Goal: Information Seeking & Learning: Find specific fact

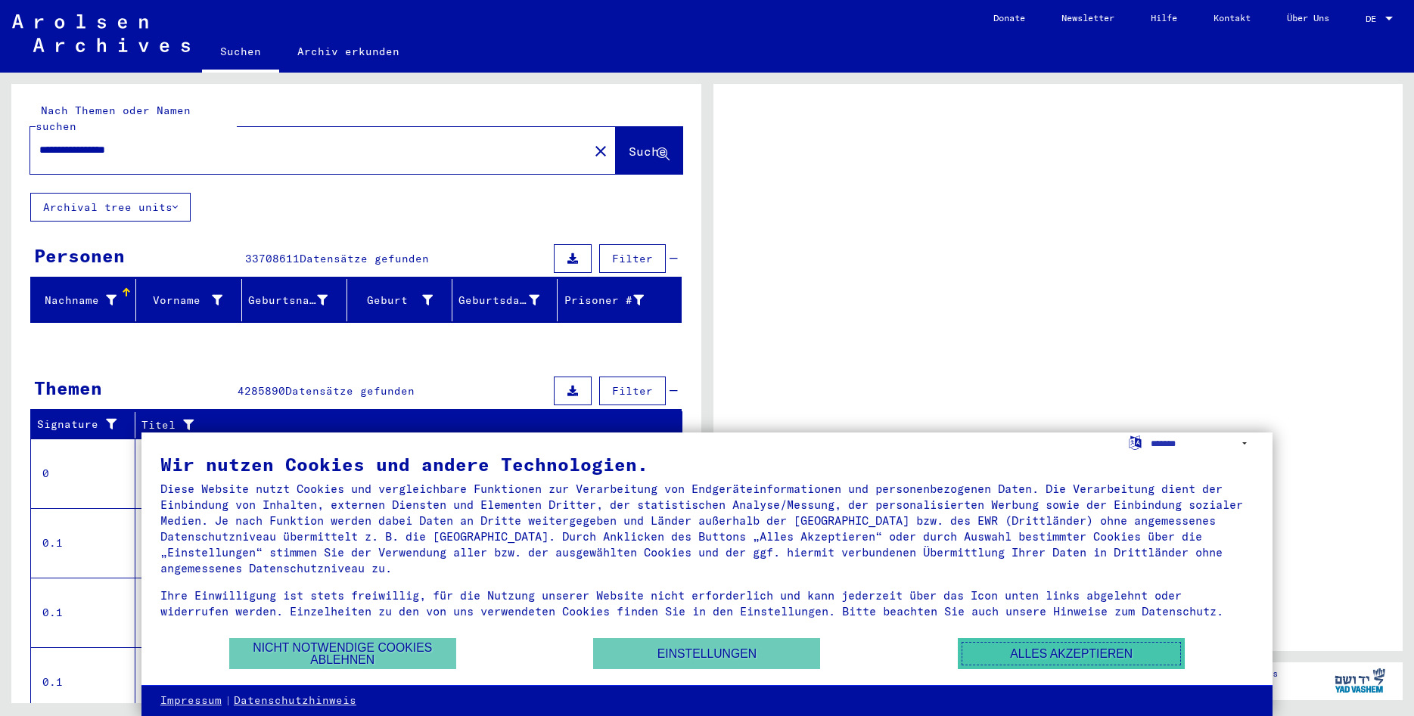
click at [998, 658] on button "Alles akzeptieren" at bounding box center [1071, 653] width 227 height 31
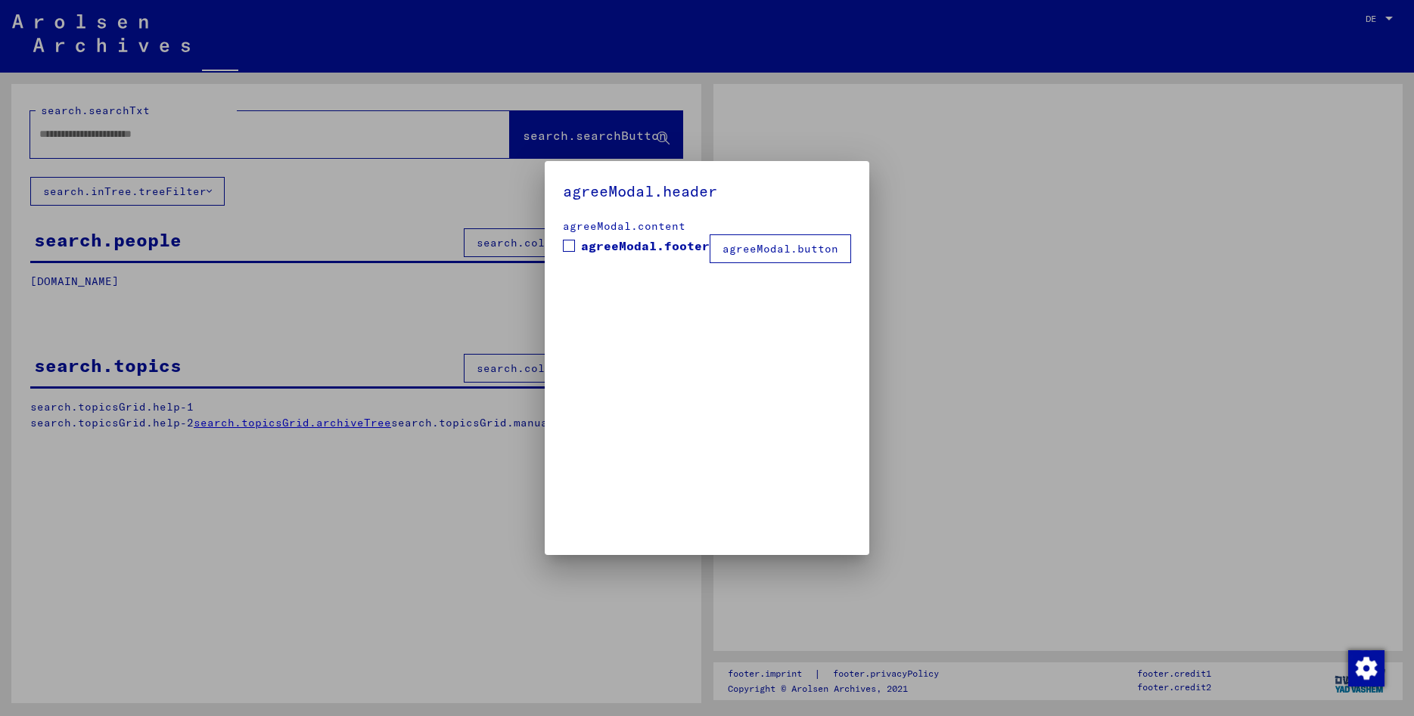
type input "**********"
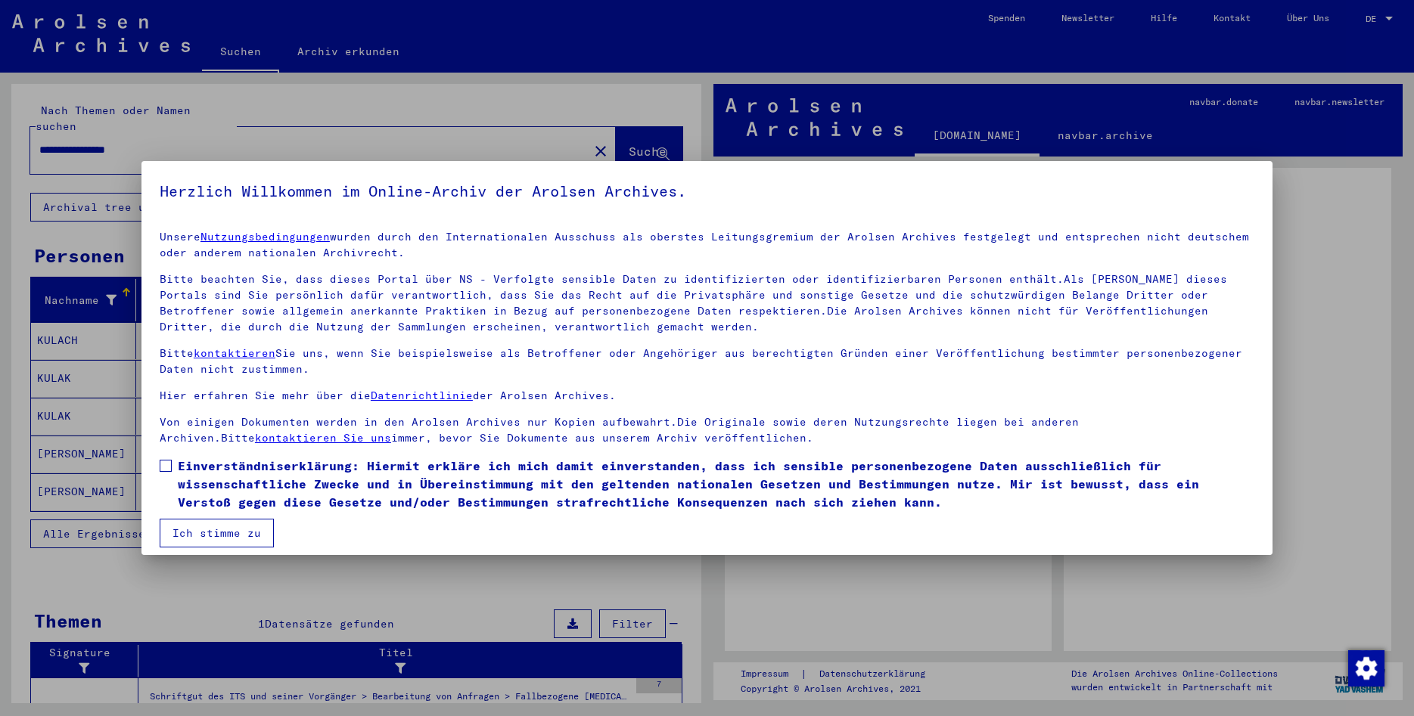
click at [204, 535] on button "Ich stimme zu" at bounding box center [217, 533] width 114 height 29
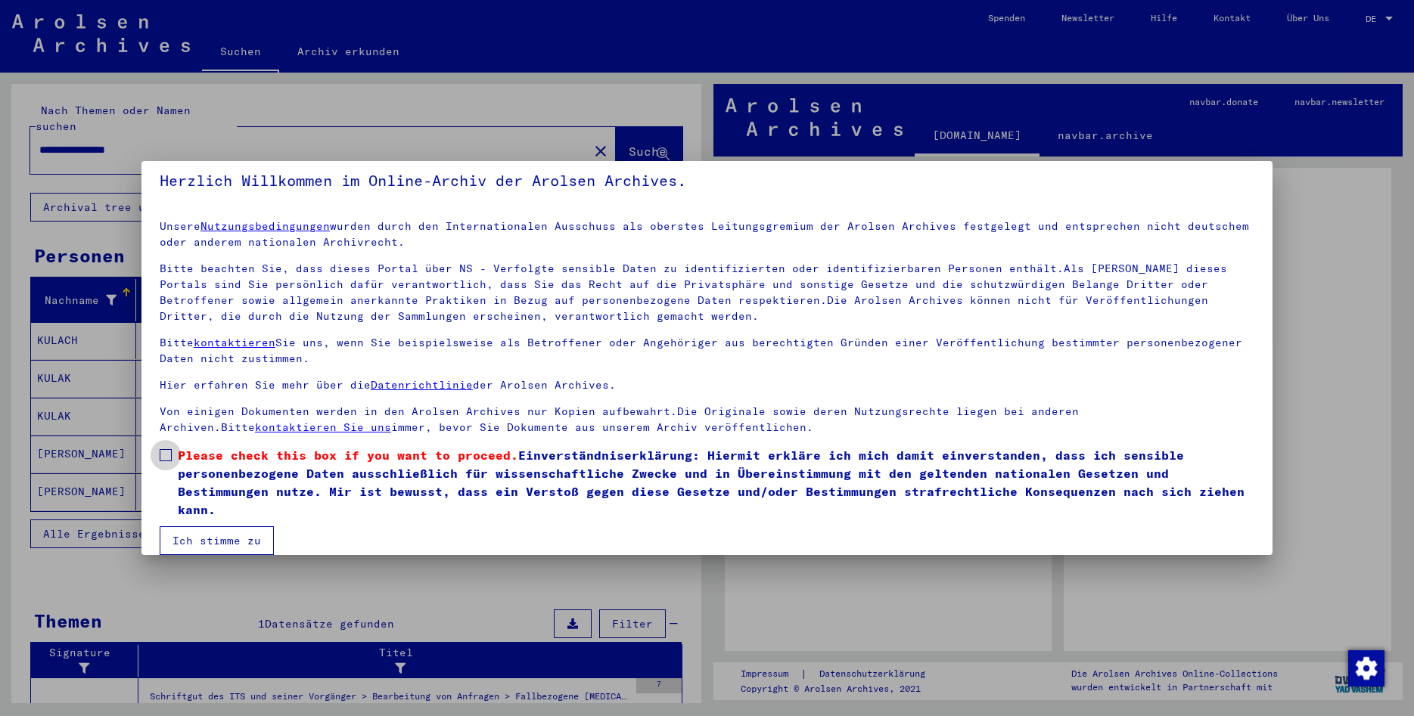
click at [171, 457] on span at bounding box center [166, 455] width 12 height 12
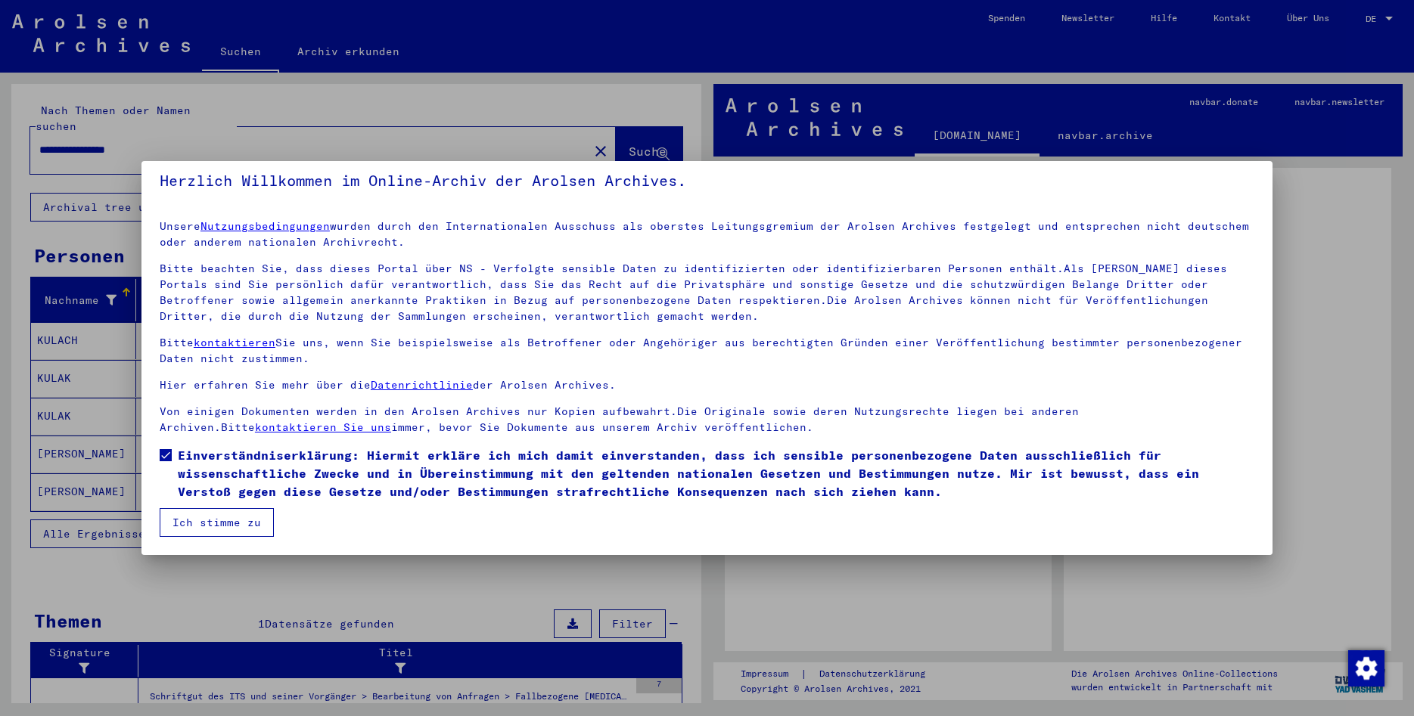
click at [217, 526] on button "Ich stimme zu" at bounding box center [217, 522] width 114 height 29
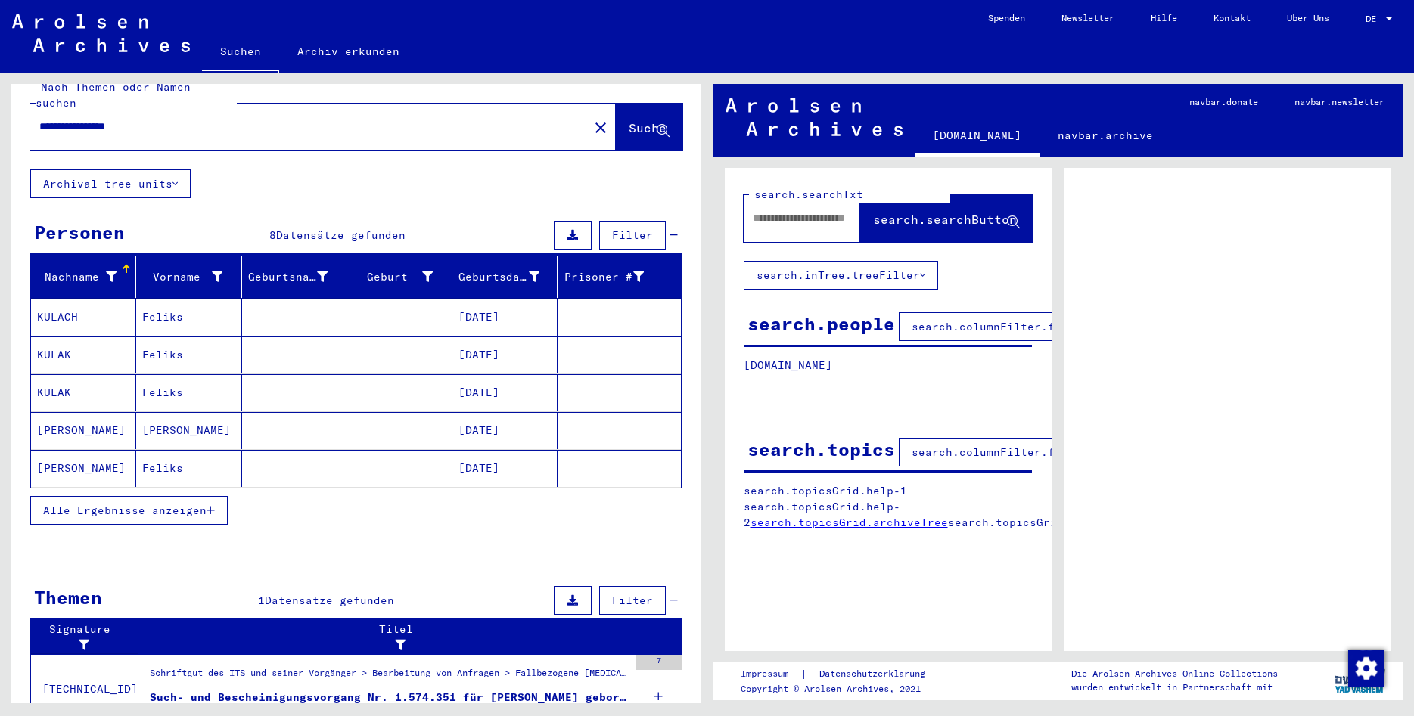
scroll to position [0, 0]
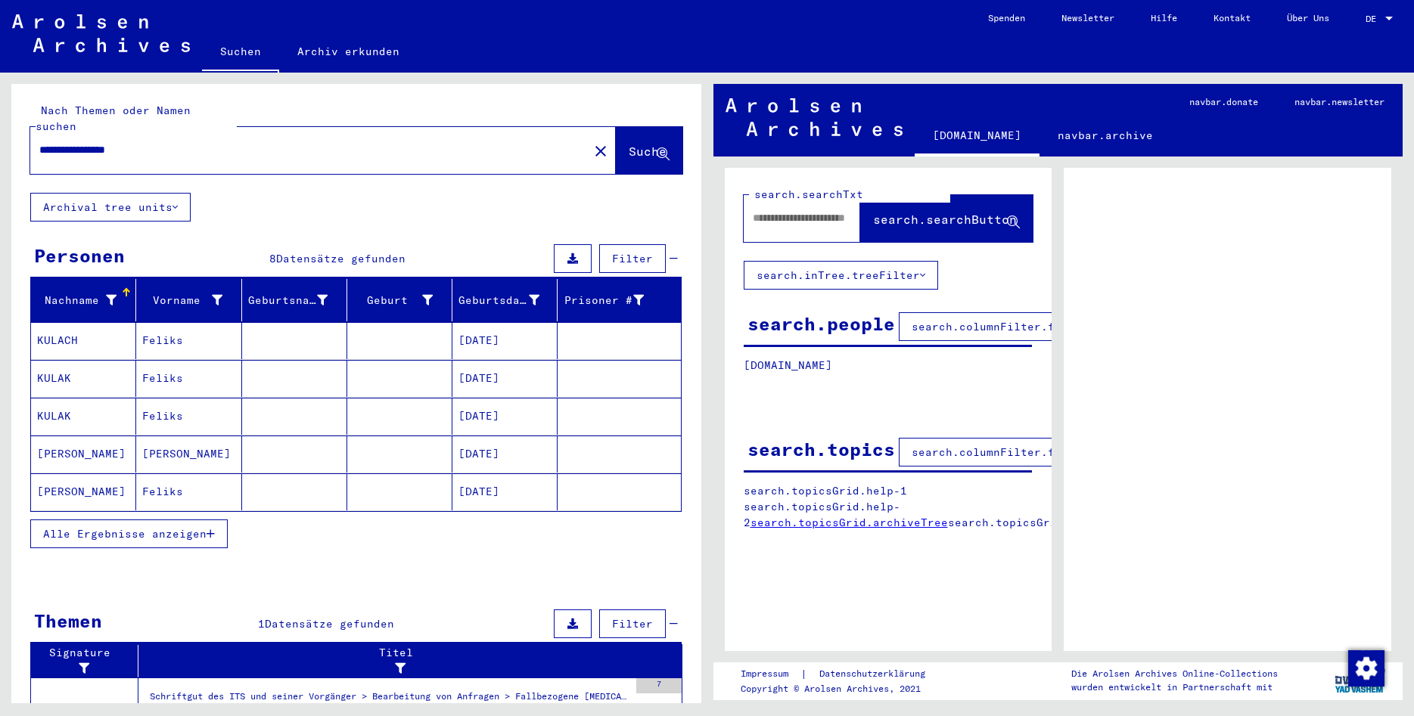
click at [67, 436] on mat-cell "[PERSON_NAME]" at bounding box center [83, 454] width 105 height 37
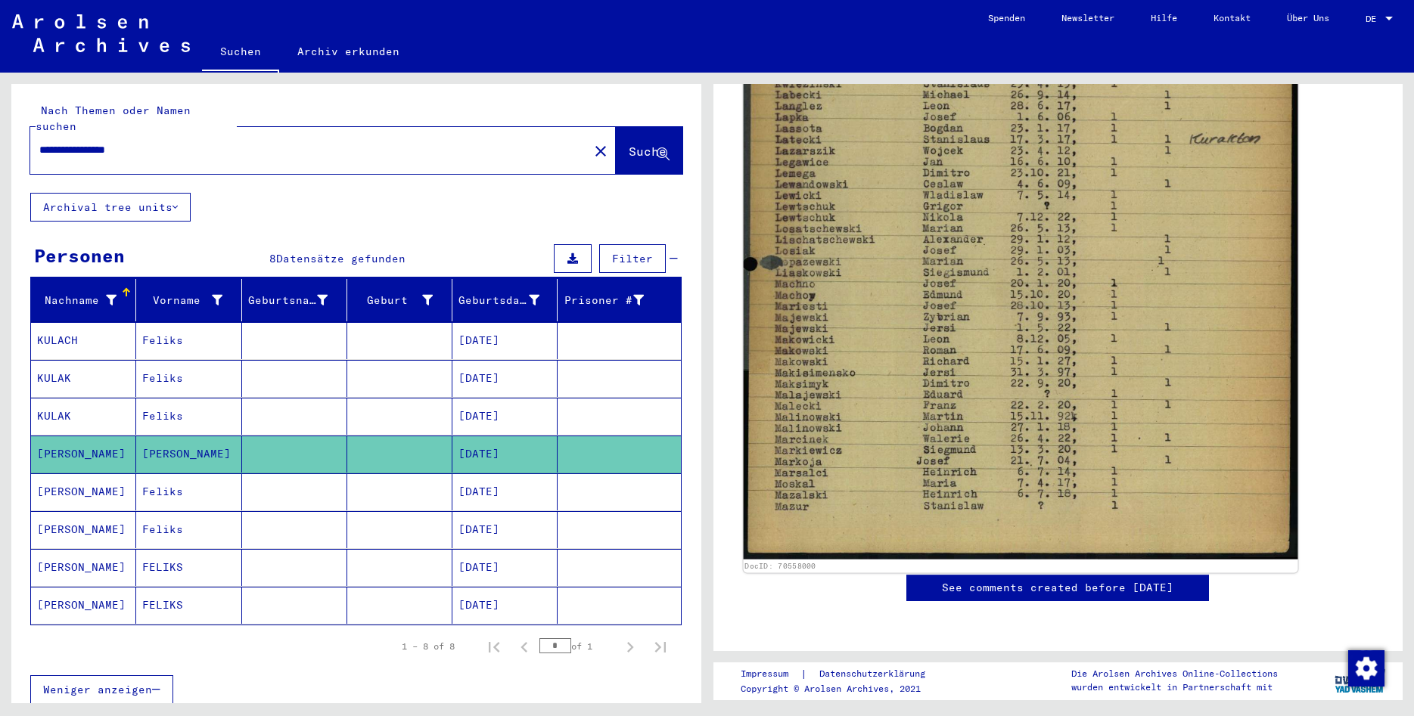
scroll to position [1073, 0]
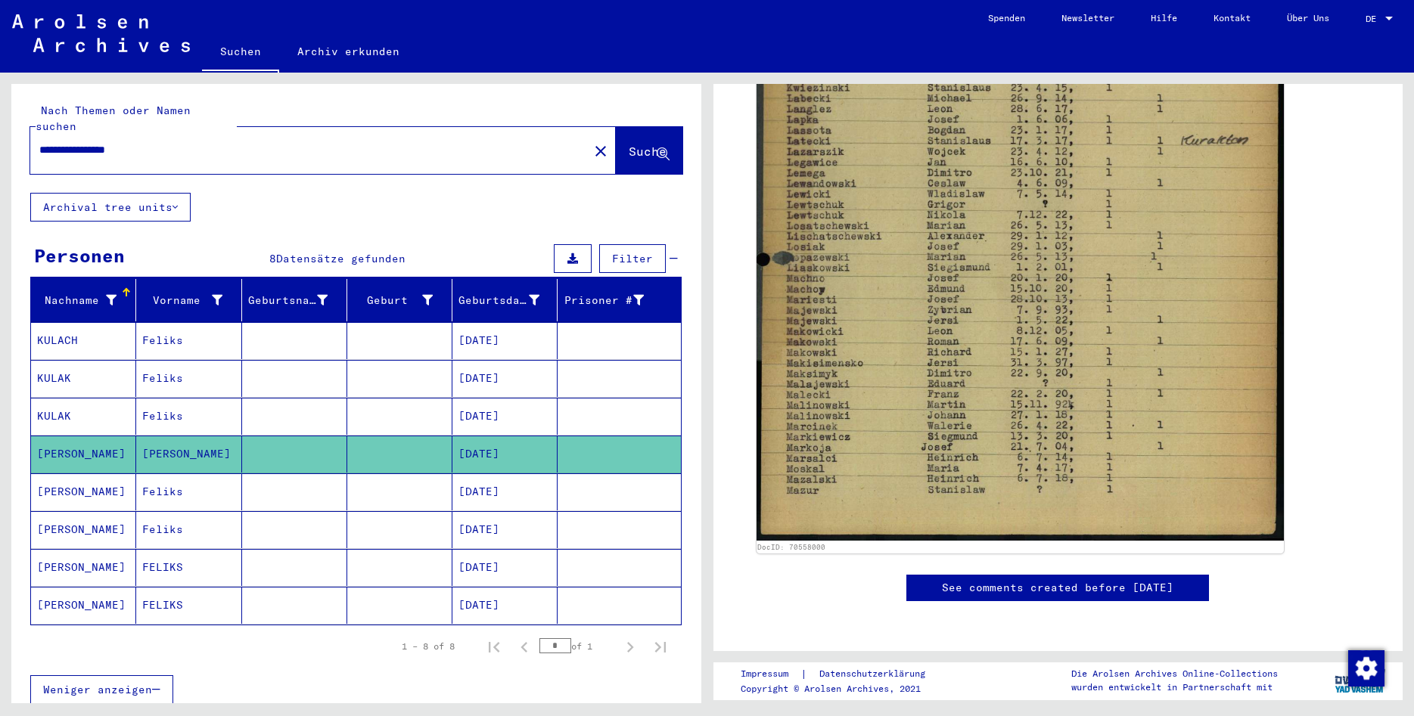
click at [89, 549] on mat-cell "[PERSON_NAME]" at bounding box center [83, 567] width 105 height 37
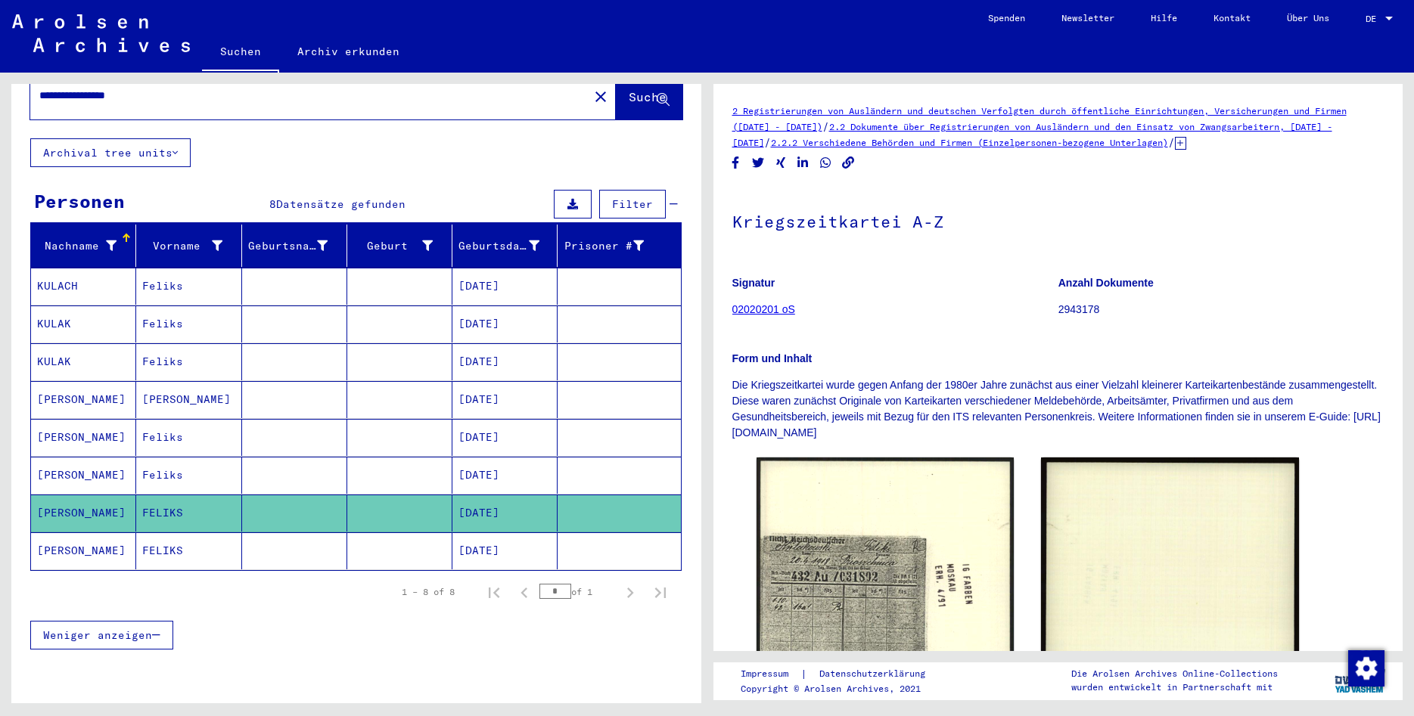
scroll to position [82, 0]
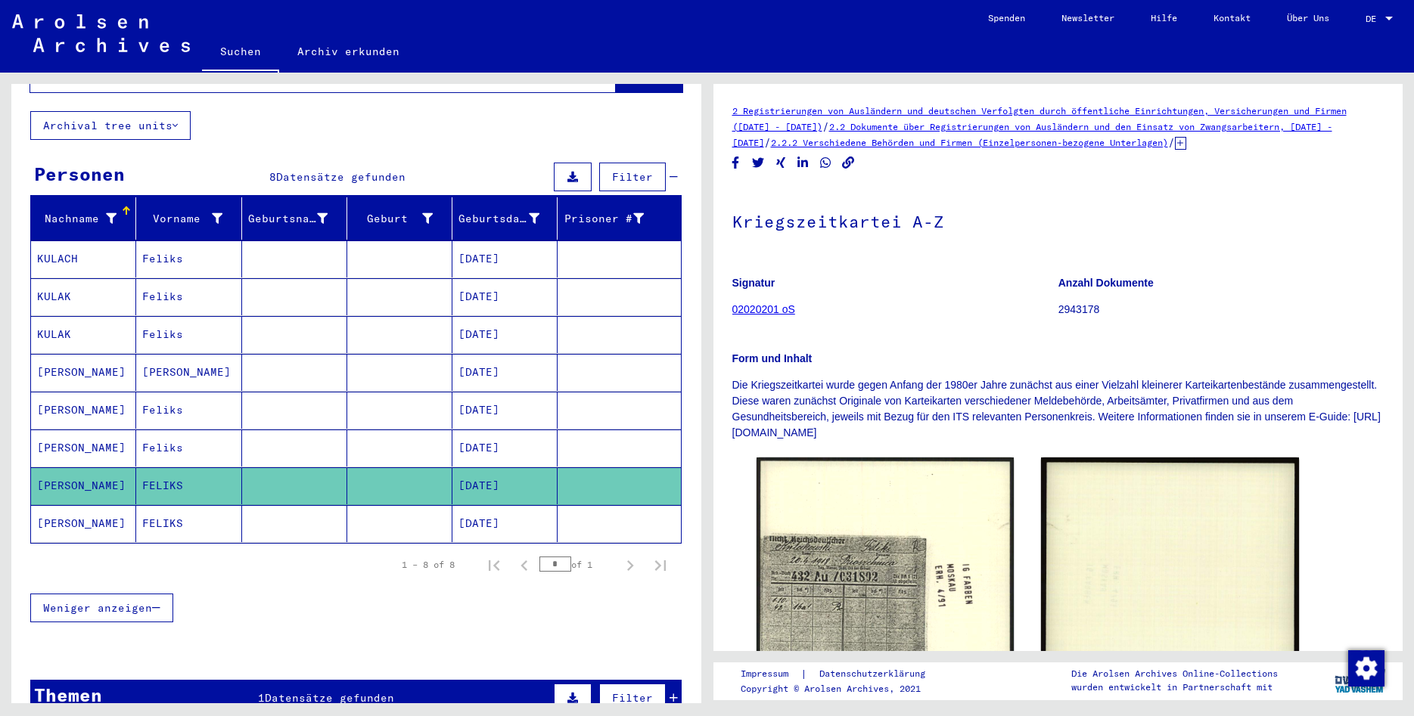
click at [101, 505] on mat-cell "[PERSON_NAME]" at bounding box center [83, 523] width 105 height 37
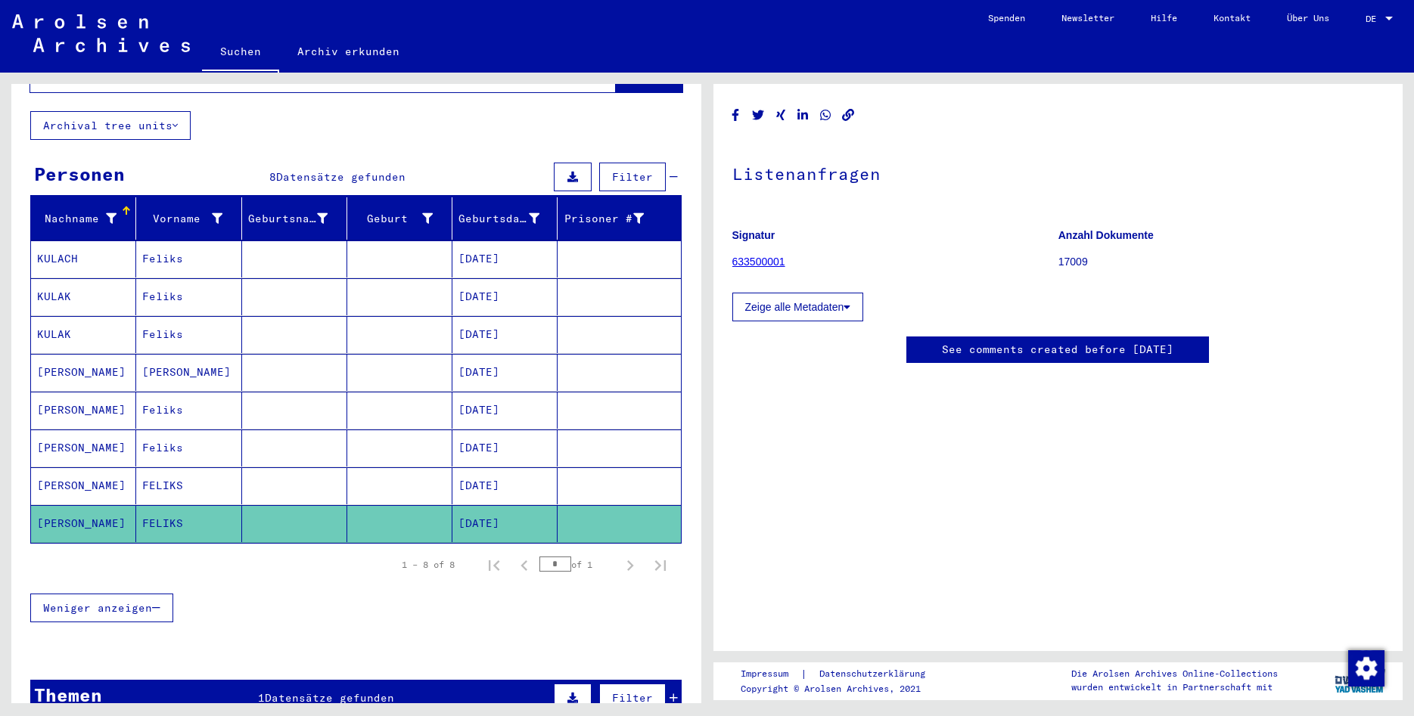
scroll to position [243, 0]
click at [120, 392] on mat-cell "[PERSON_NAME]" at bounding box center [83, 410] width 105 height 37
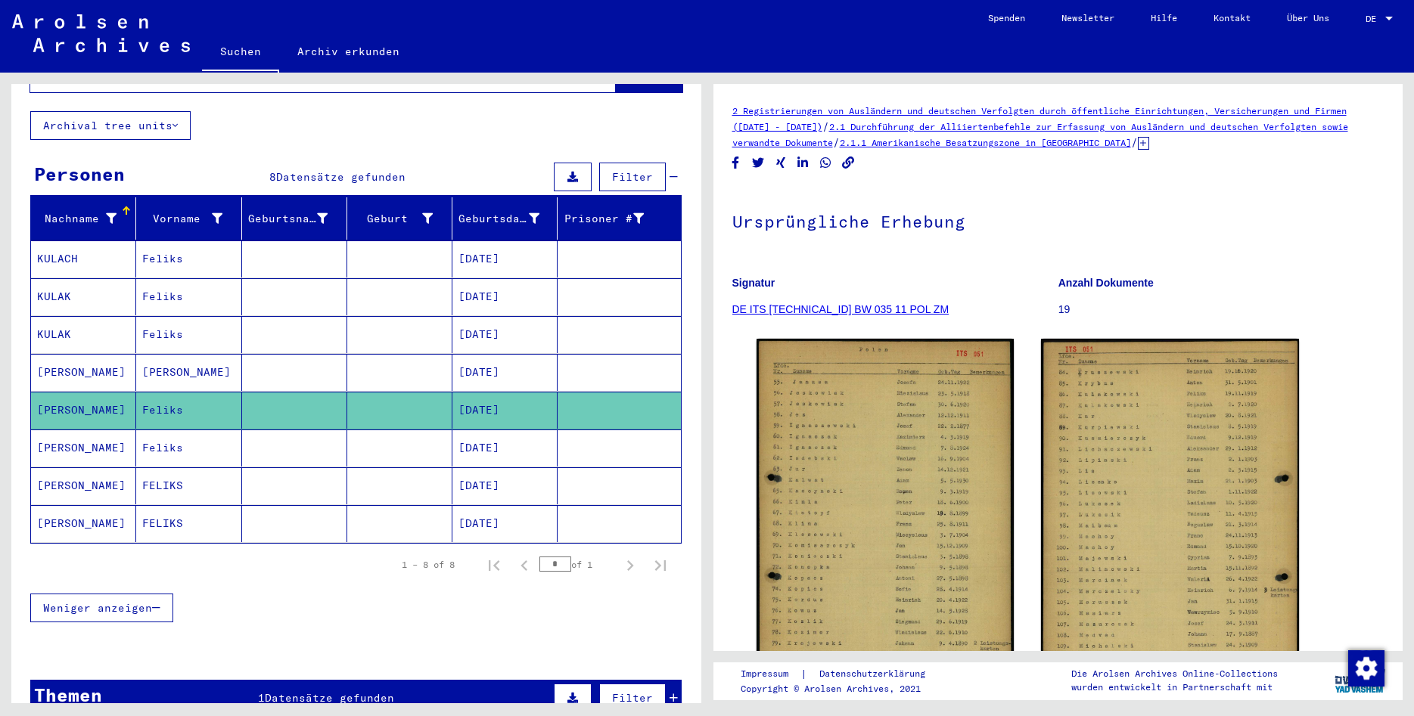
click at [106, 355] on mat-cell "[PERSON_NAME]" at bounding box center [83, 372] width 105 height 37
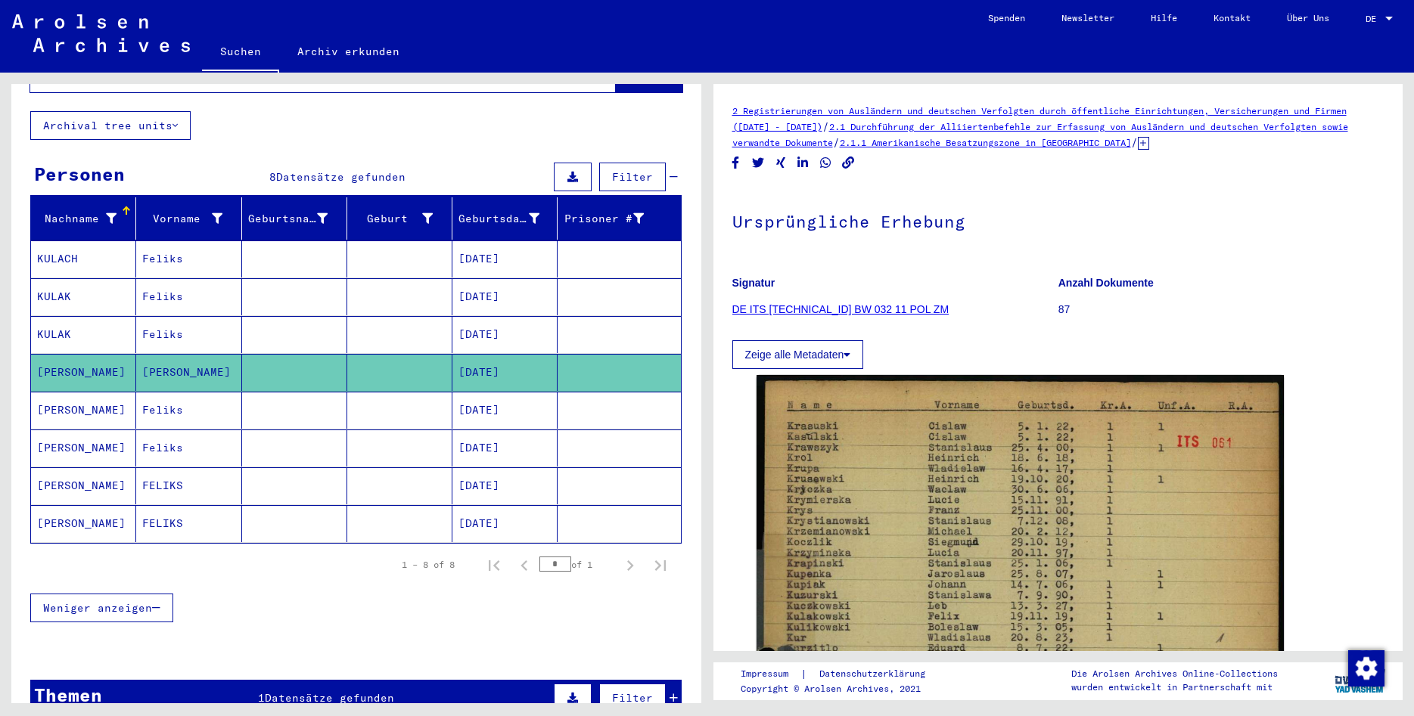
click at [95, 441] on mat-cell "[PERSON_NAME]" at bounding box center [83, 448] width 105 height 37
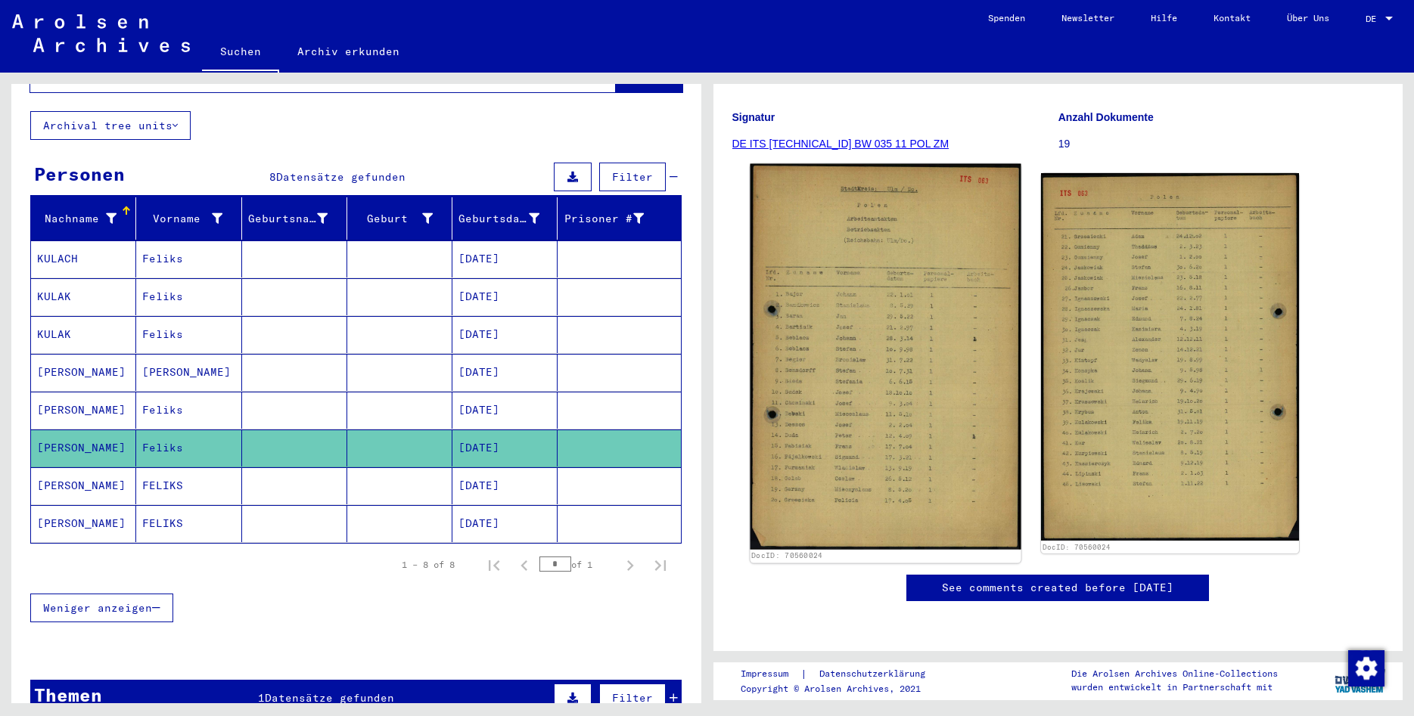
scroll to position [646, 0]
